Goal: Task Accomplishment & Management: Use online tool/utility

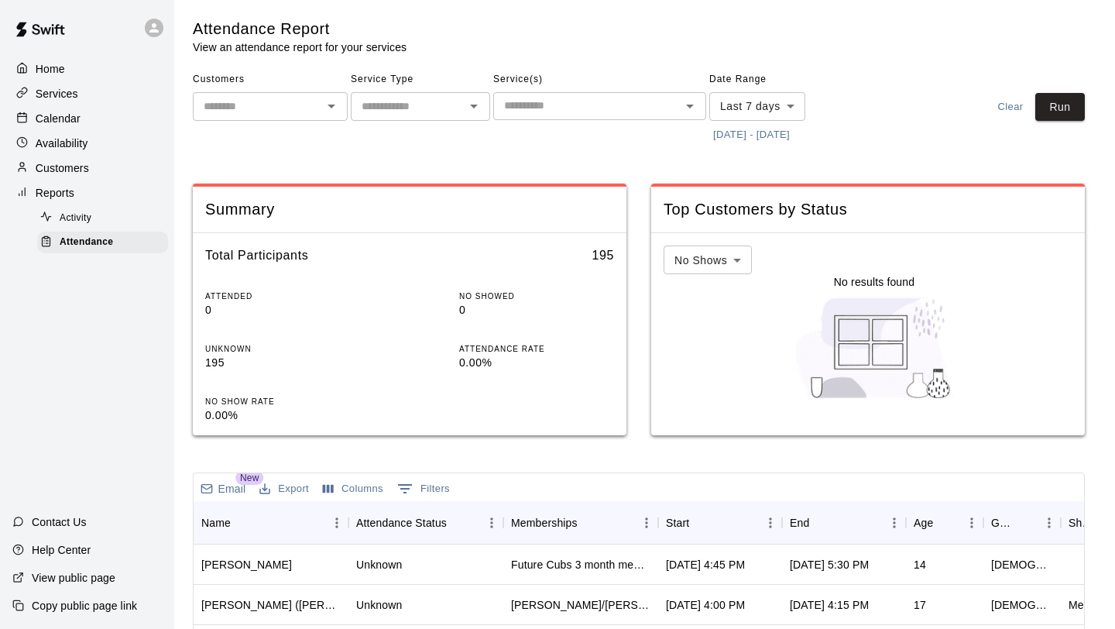
click at [566, 100] on input "text" at bounding box center [587, 105] width 178 height 19
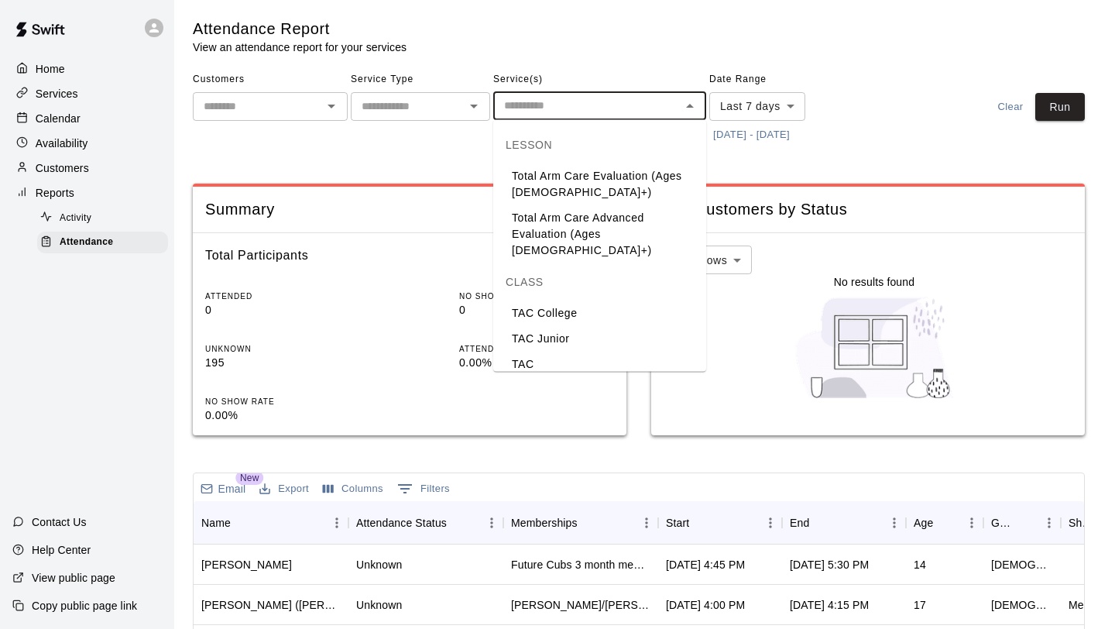
click at [441, 152] on div "Attendance Report View an attendance report for your services Customers ​ Servi…" at bounding box center [639, 517] width 892 height 996
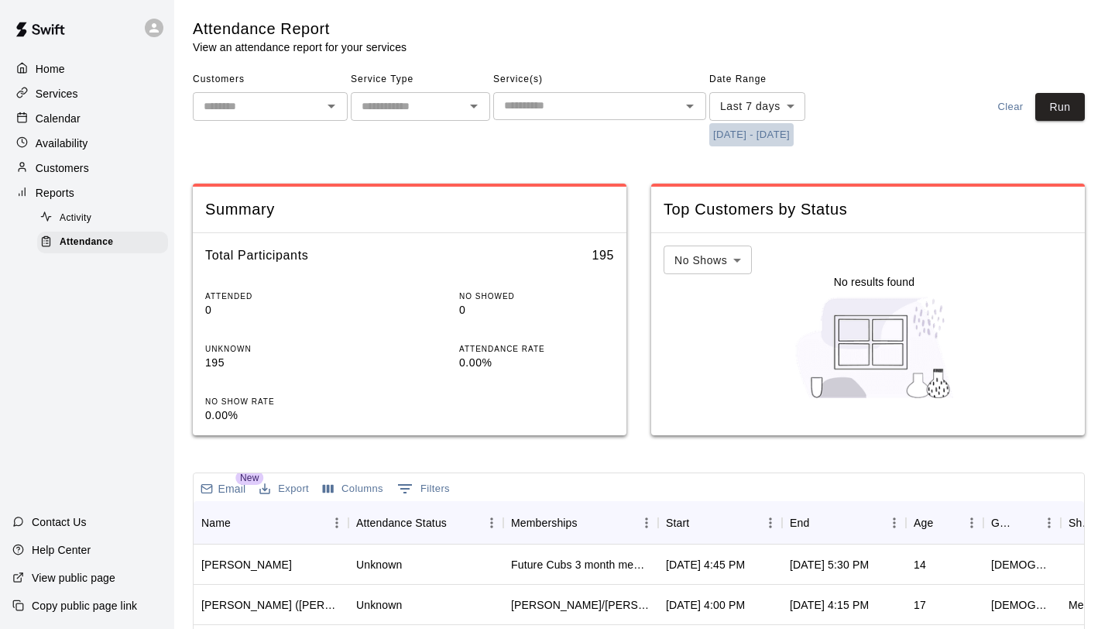
click at [712, 139] on button "[DATE] - [DATE]" at bounding box center [751, 135] width 84 height 24
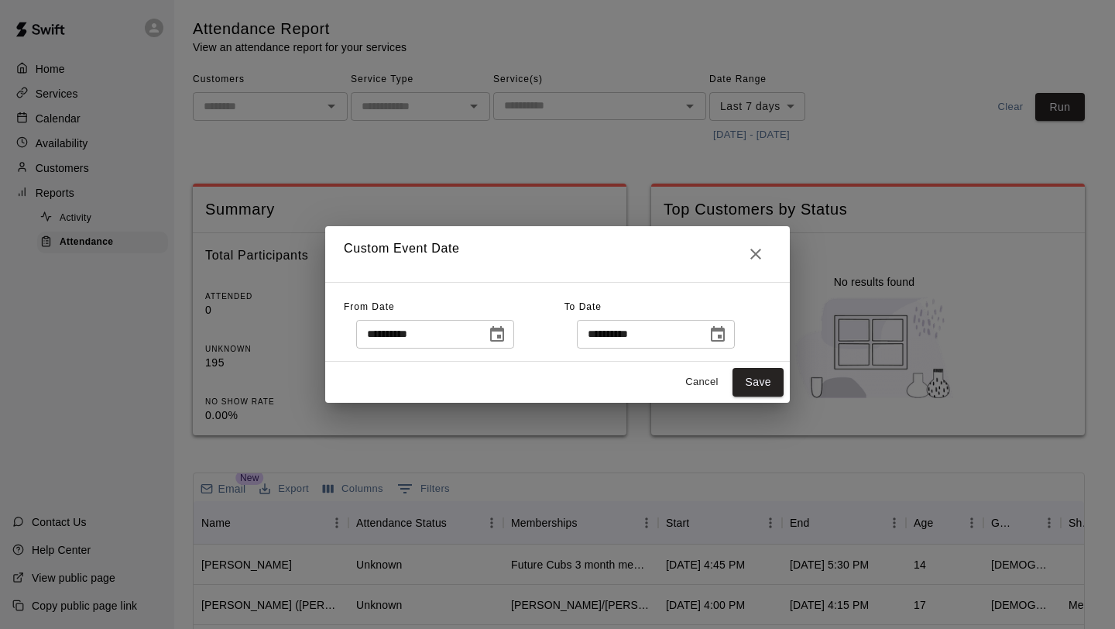
click at [504, 332] on icon "Choose date, selected date is Sep 2, 2025" at bounding box center [497, 333] width 14 height 15
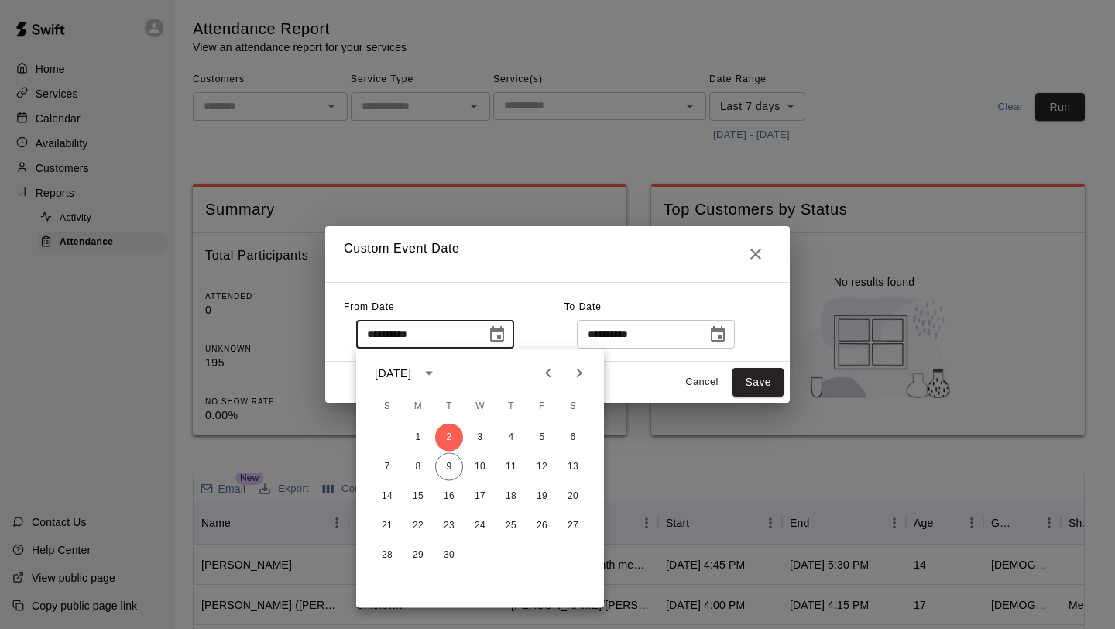
click at [433, 472] on div "7 8 9 10 11 12 13" at bounding box center [480, 467] width 248 height 28
click at [455, 469] on button "9" at bounding box center [449, 467] width 28 height 28
type input "**********"
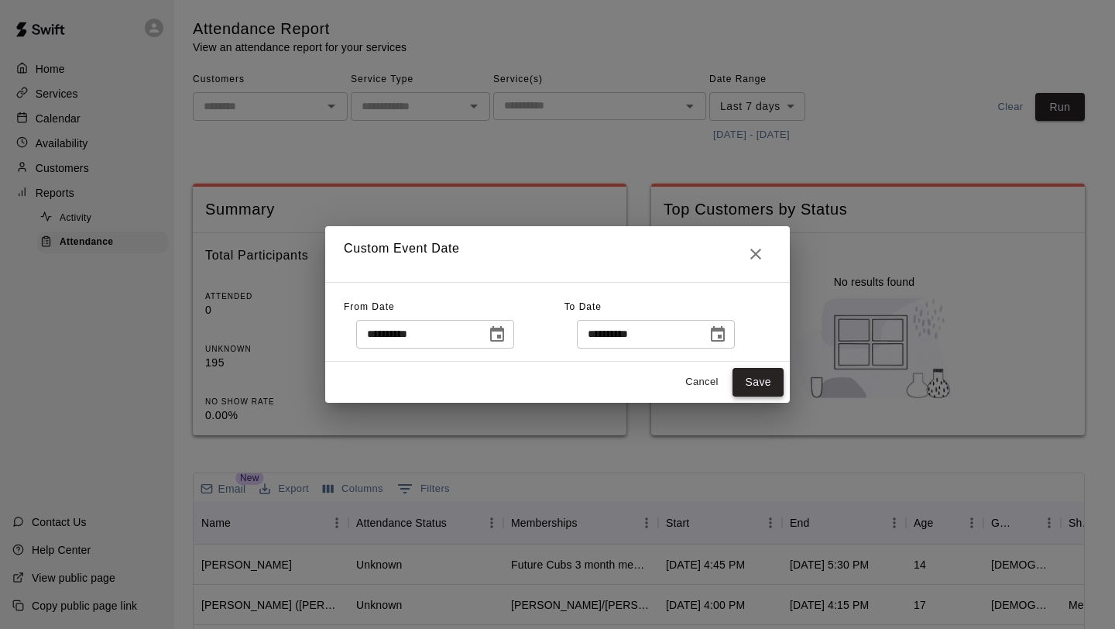
click at [749, 387] on button "Save" at bounding box center [758, 382] width 51 height 29
type input "******"
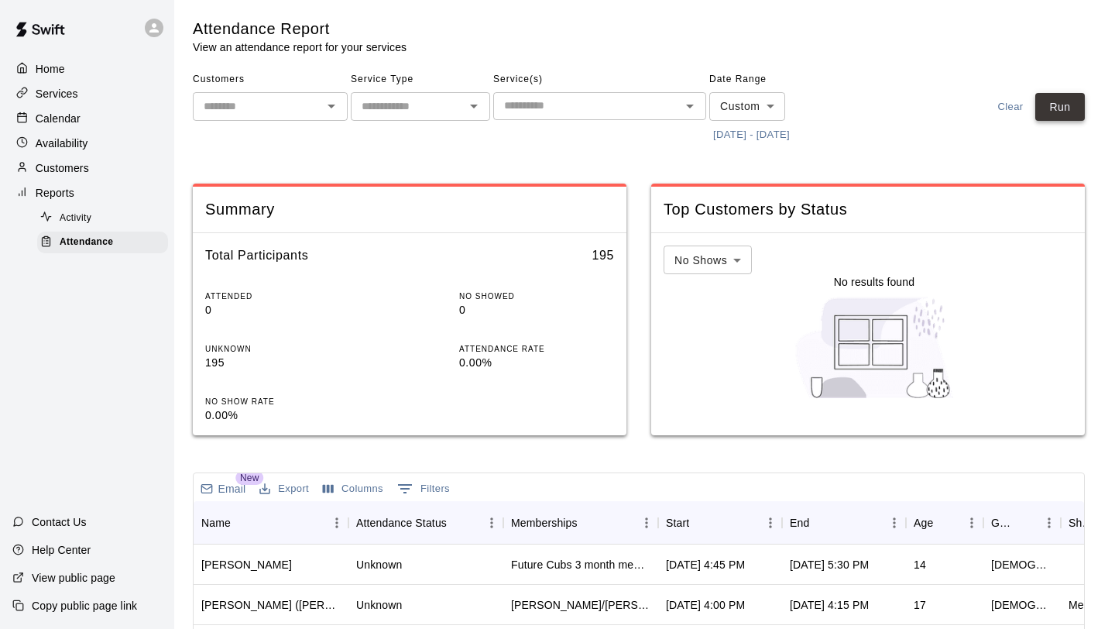
click at [1048, 111] on button "Run" at bounding box center [1061, 107] width 50 height 29
click at [682, 527] on div "Start" at bounding box center [677, 522] width 23 height 43
click at [73, 118] on p "Calendar" at bounding box center [58, 118] width 45 height 15
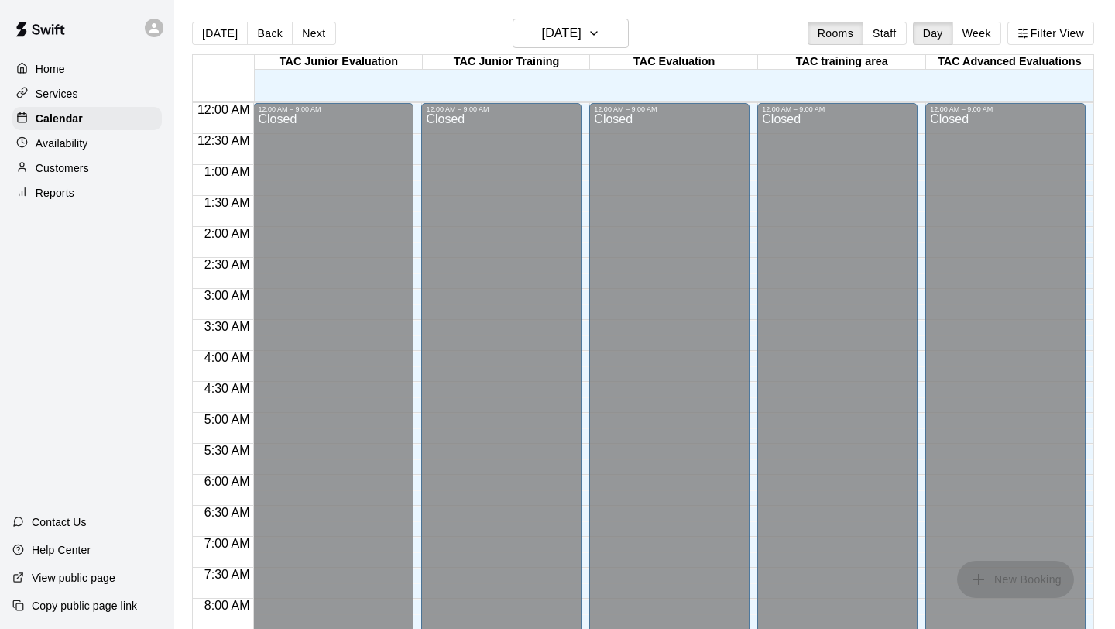
scroll to position [898, 0]
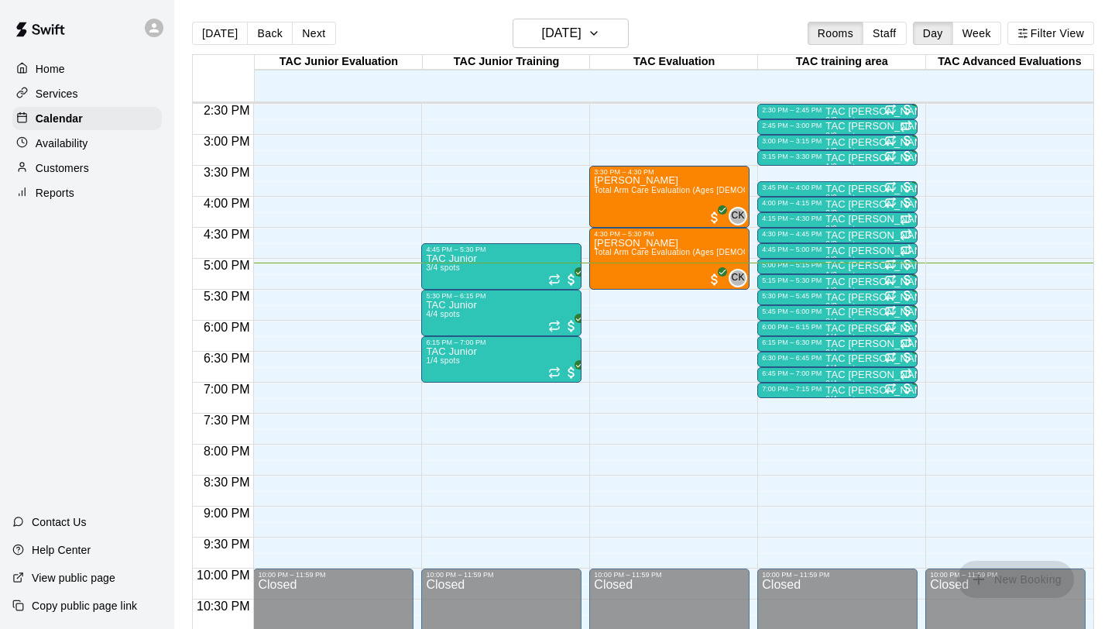
click at [60, 185] on p "Reports" at bounding box center [55, 192] width 39 height 15
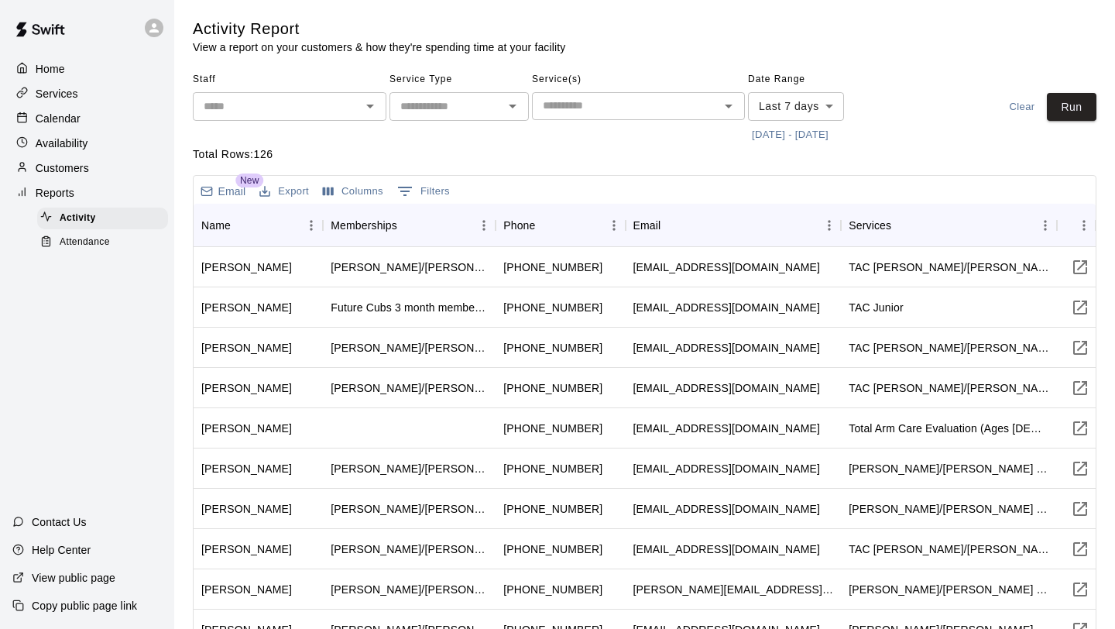
click at [805, 143] on button "[DATE] - [DATE]" at bounding box center [790, 135] width 84 height 24
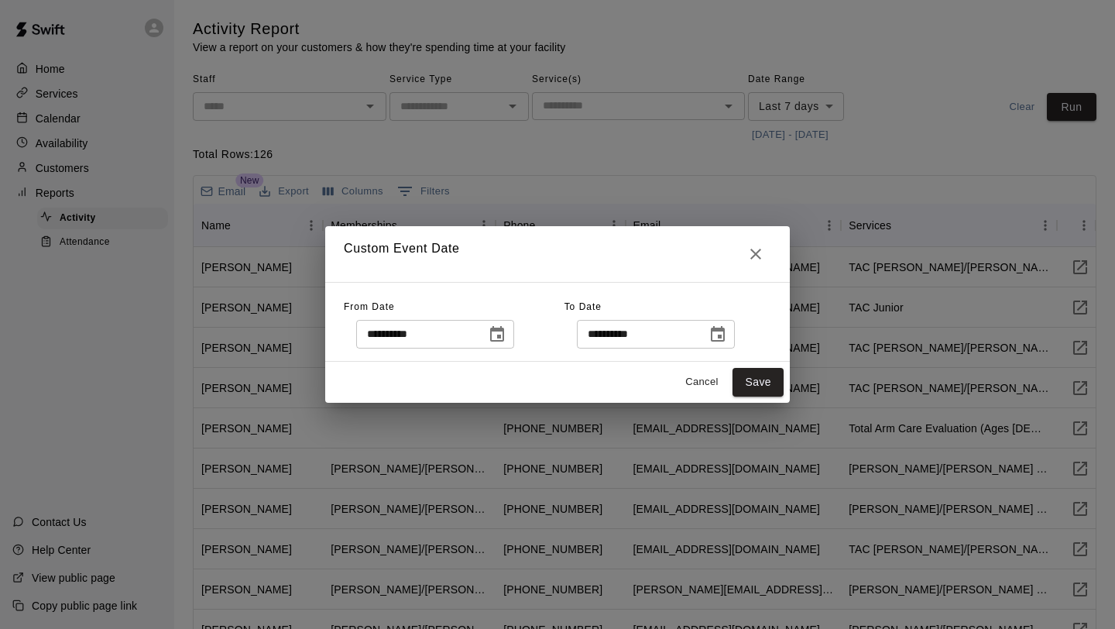
click at [448, 172] on div "**********" at bounding box center [557, 314] width 1115 height 629
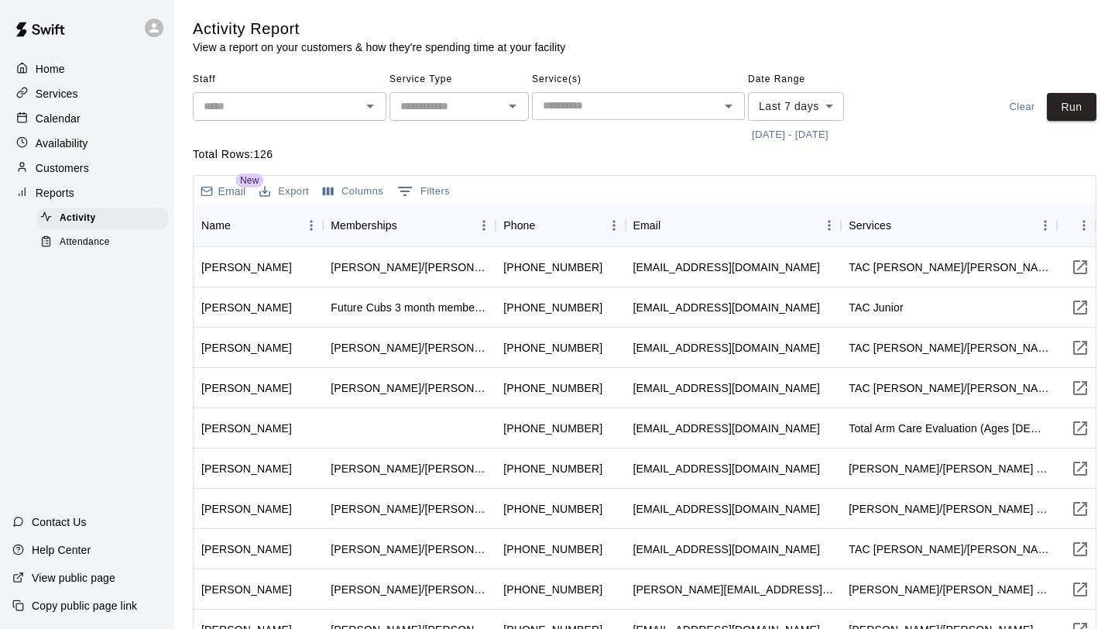
click at [92, 255] on div "Home Services Calendar Availability Customers Reports Activity Attendance Conta…" at bounding box center [87, 314] width 174 height 629
click at [105, 238] on span "Attendance" at bounding box center [85, 242] width 50 height 15
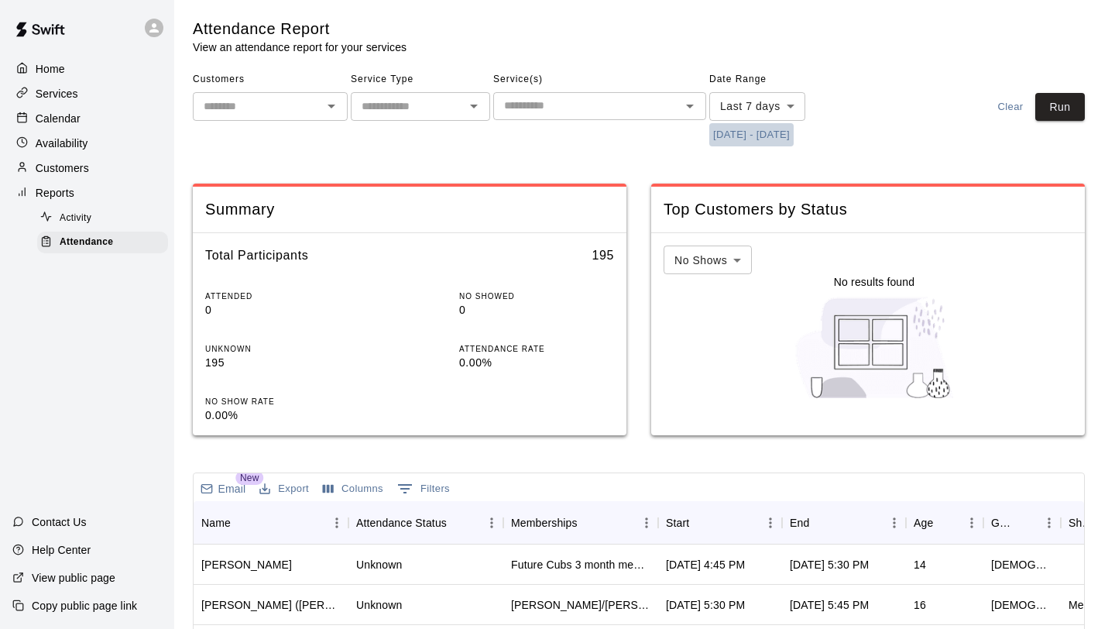
click at [751, 138] on button "[DATE] - [DATE]" at bounding box center [751, 135] width 84 height 24
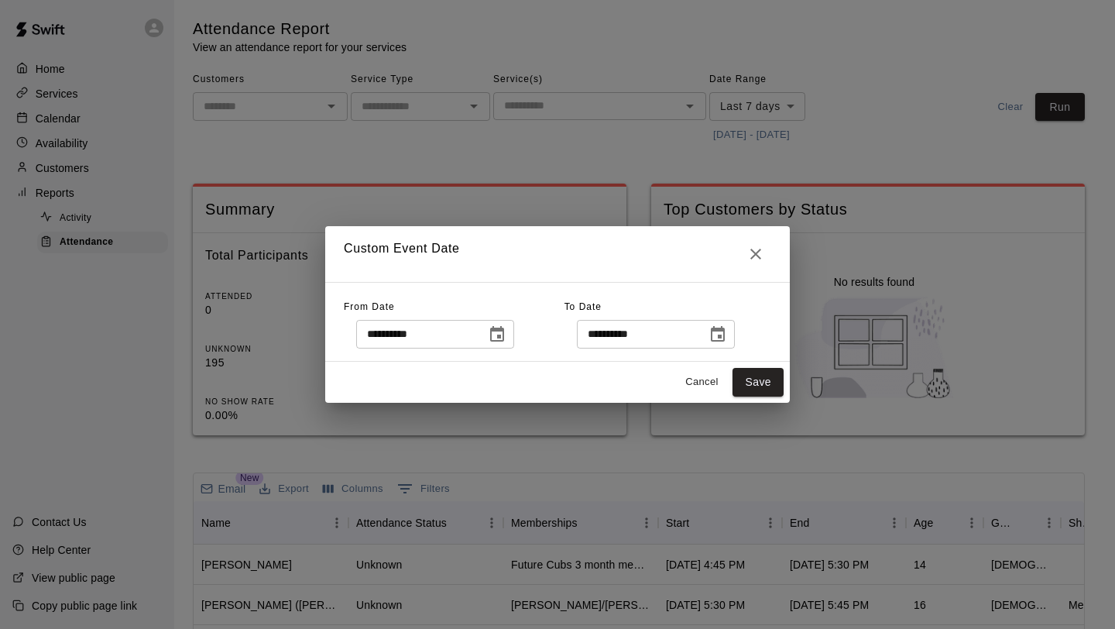
click at [495, 333] on icon "Choose date, selected date is Sep 2, 2025" at bounding box center [497, 333] width 14 height 15
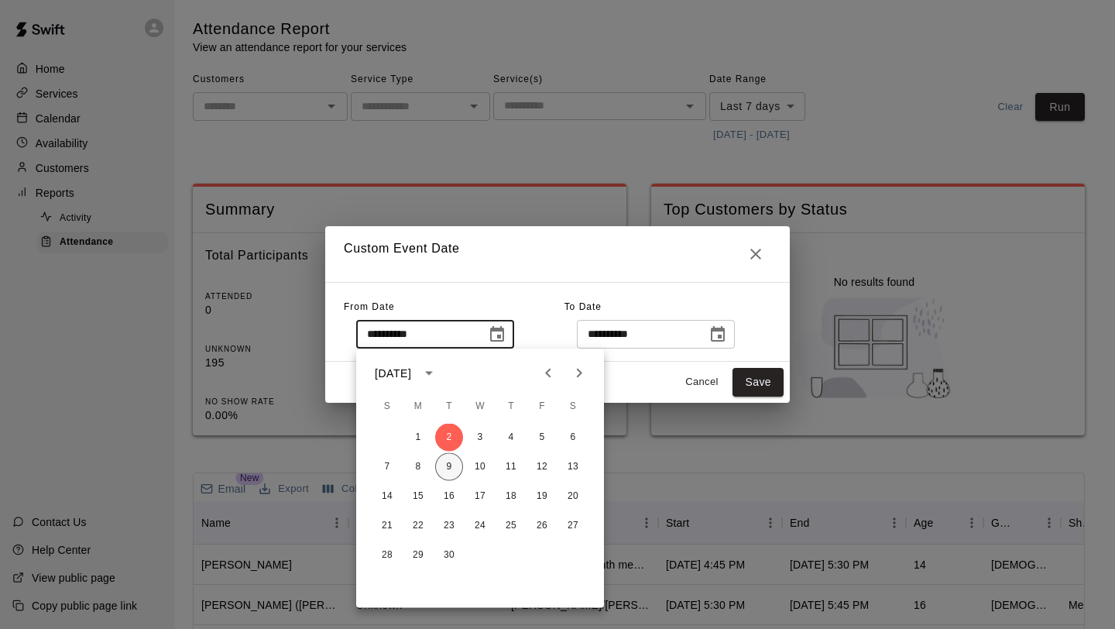
click at [452, 468] on button "9" at bounding box center [449, 467] width 28 height 28
type input "**********"
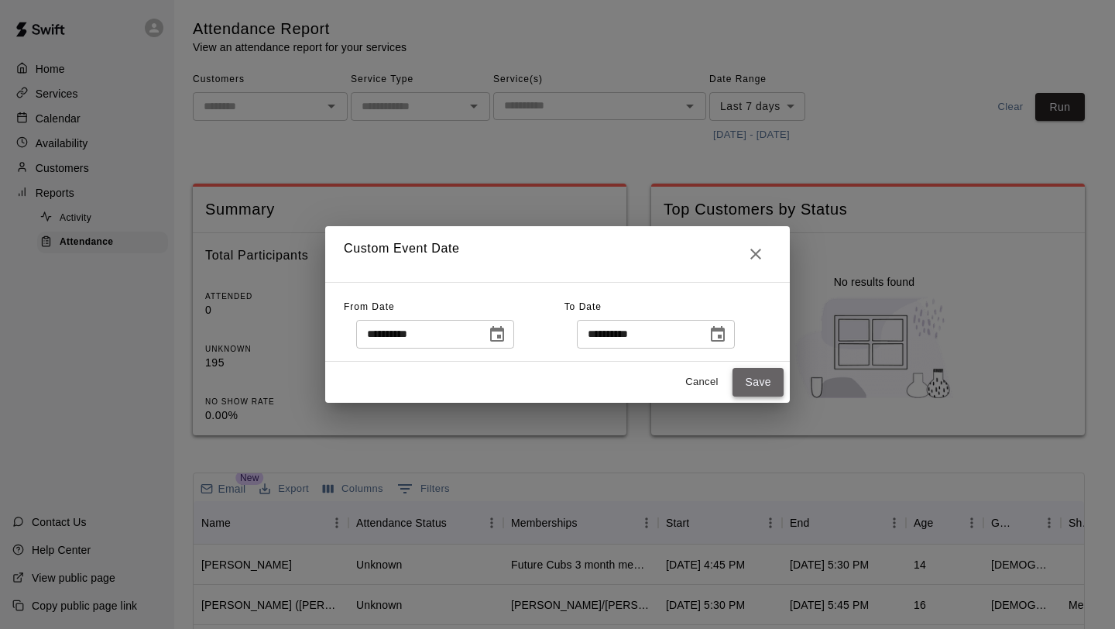
click at [742, 383] on button "Save" at bounding box center [758, 382] width 51 height 29
type input "******"
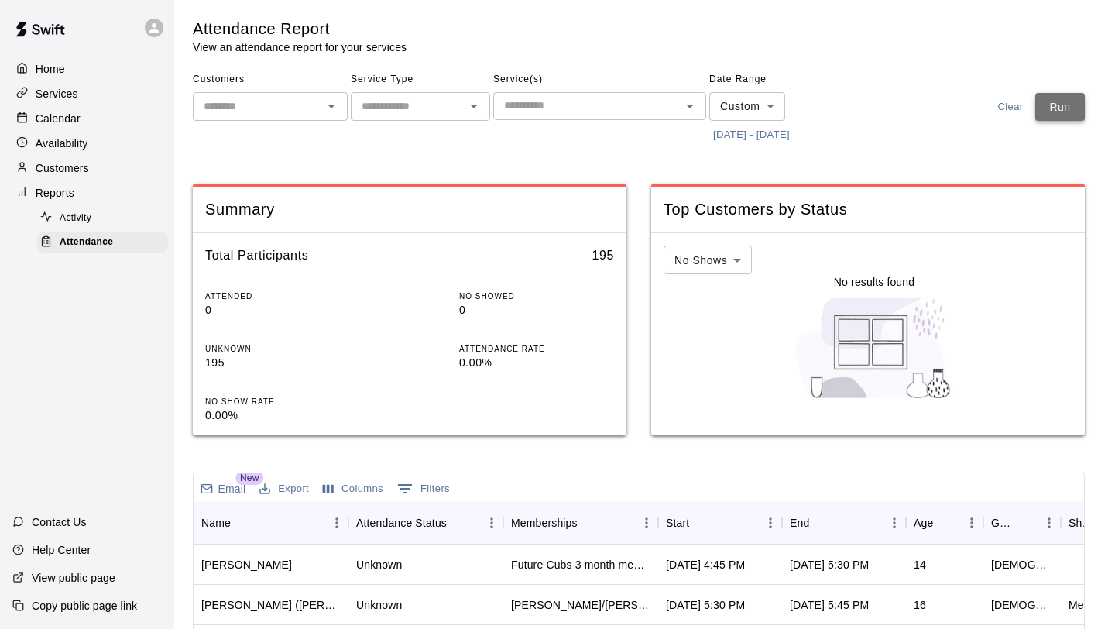
click at [1045, 121] on button "Run" at bounding box center [1061, 107] width 50 height 29
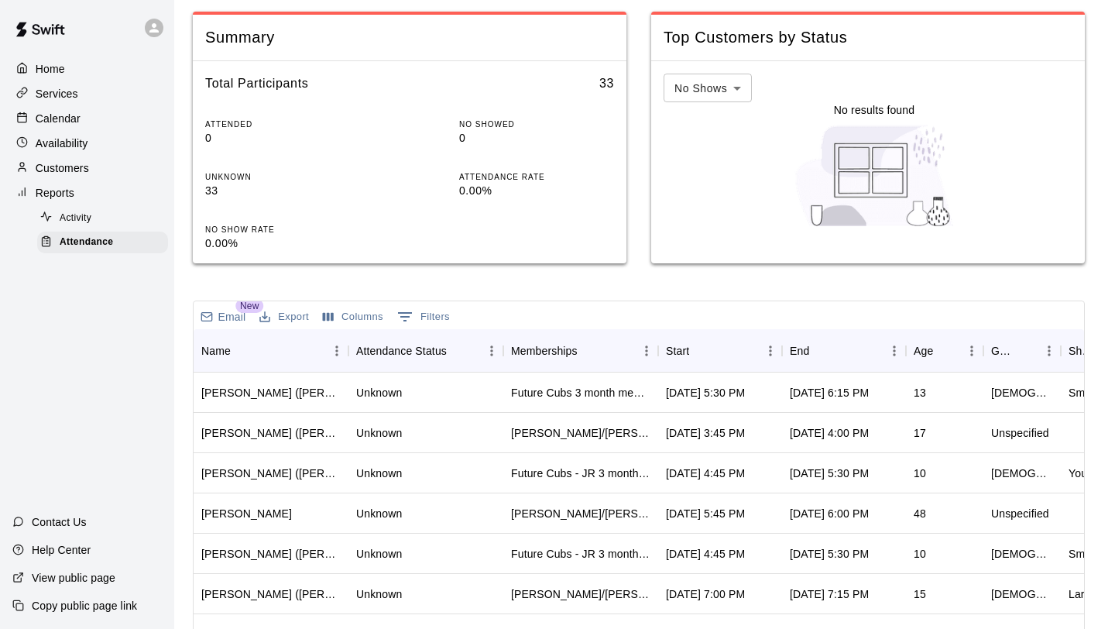
scroll to position [245, 0]
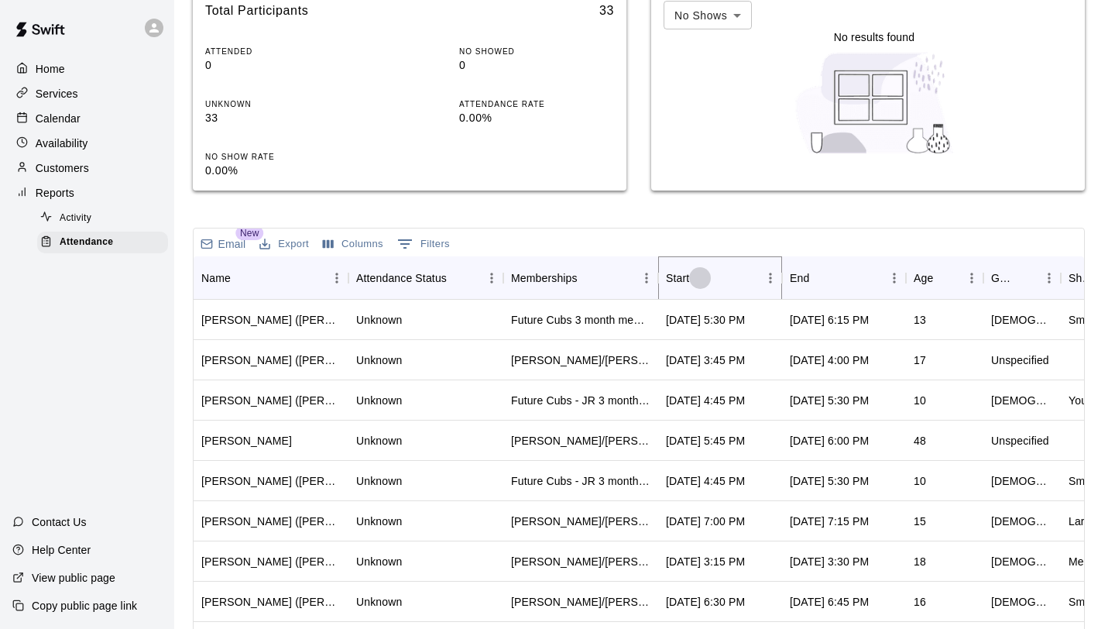
click at [689, 280] on button "Sort" at bounding box center [700, 278] width 22 height 22
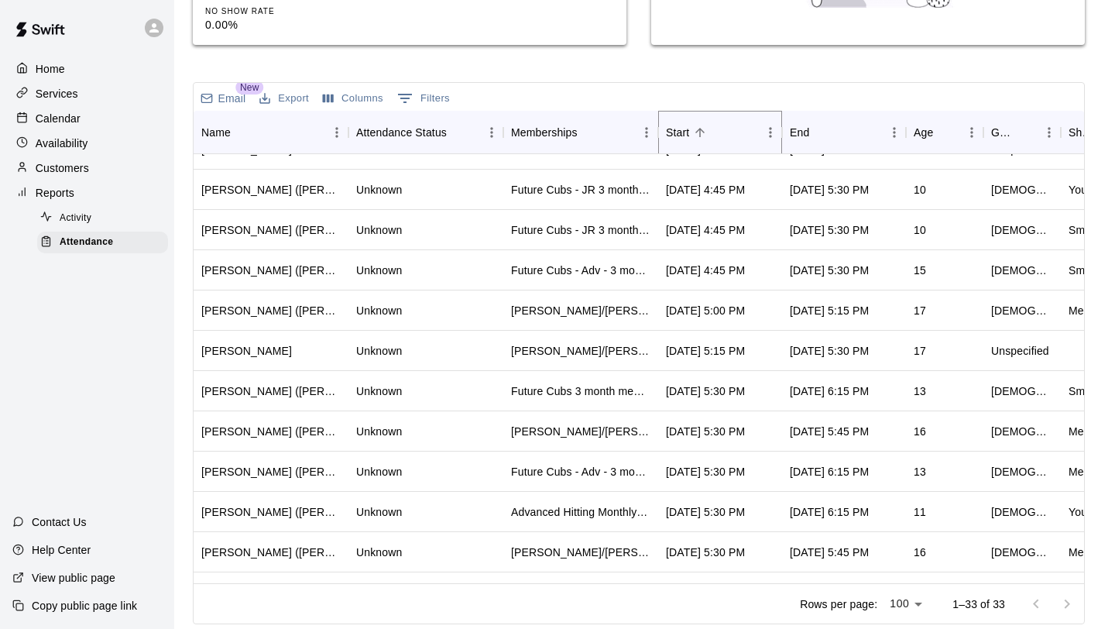
scroll to position [507, 0]
